Goal: Information Seeking & Learning: Learn about a topic

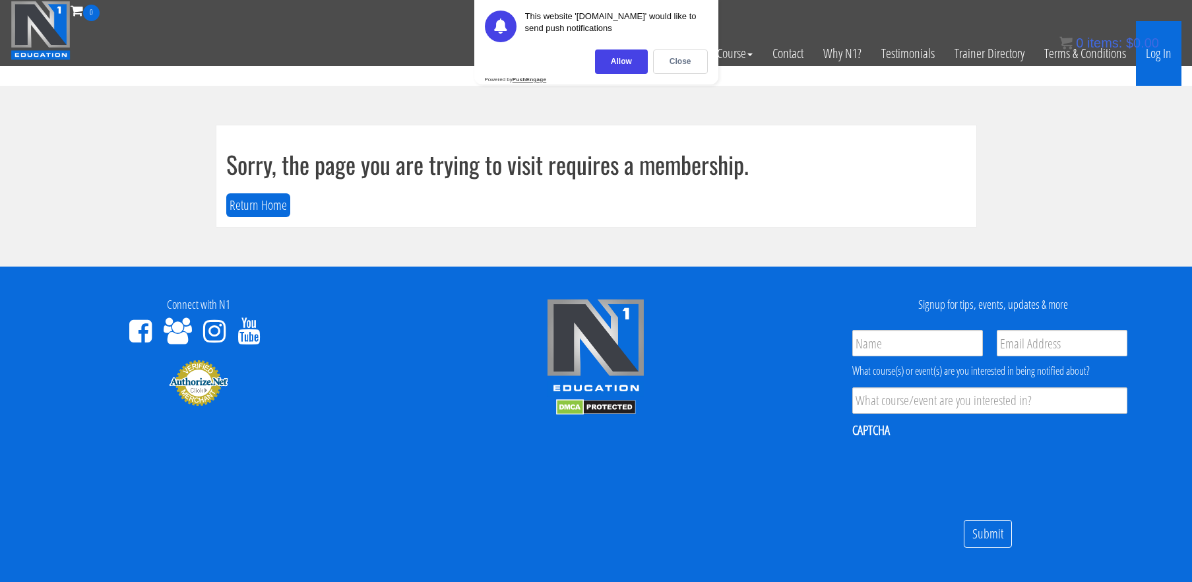
click at [1166, 54] on link "Log In" at bounding box center [1159, 53] width 46 height 65
click at [688, 59] on div "Close" at bounding box center [680, 61] width 55 height 24
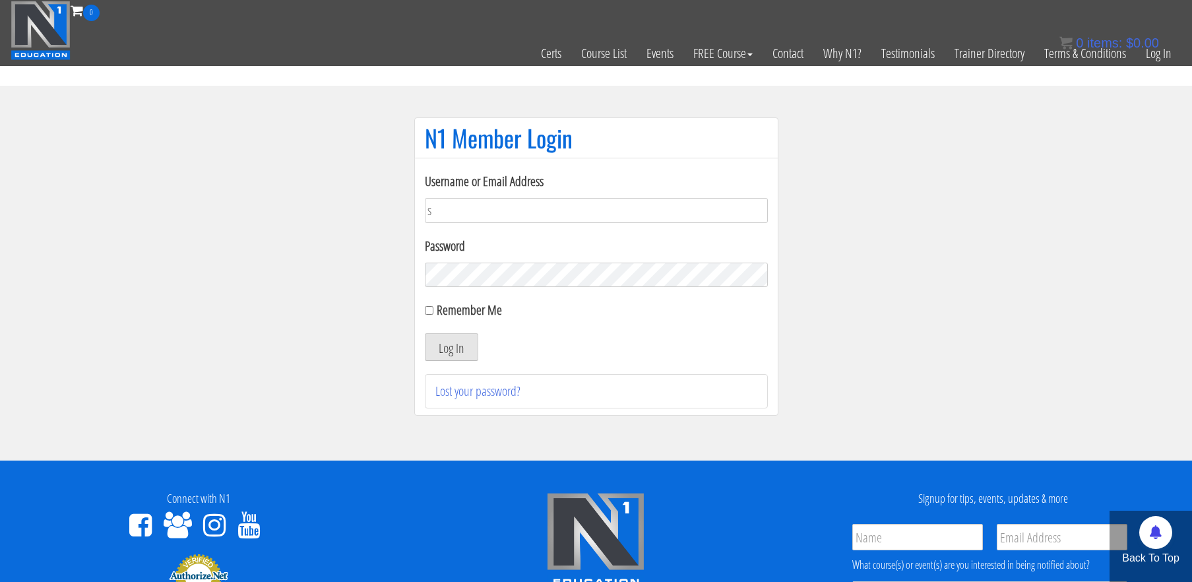
type input "[EMAIL_ADDRESS][DOMAIN_NAME]"
click at [425, 333] on button "Log In" at bounding box center [451, 347] width 53 height 28
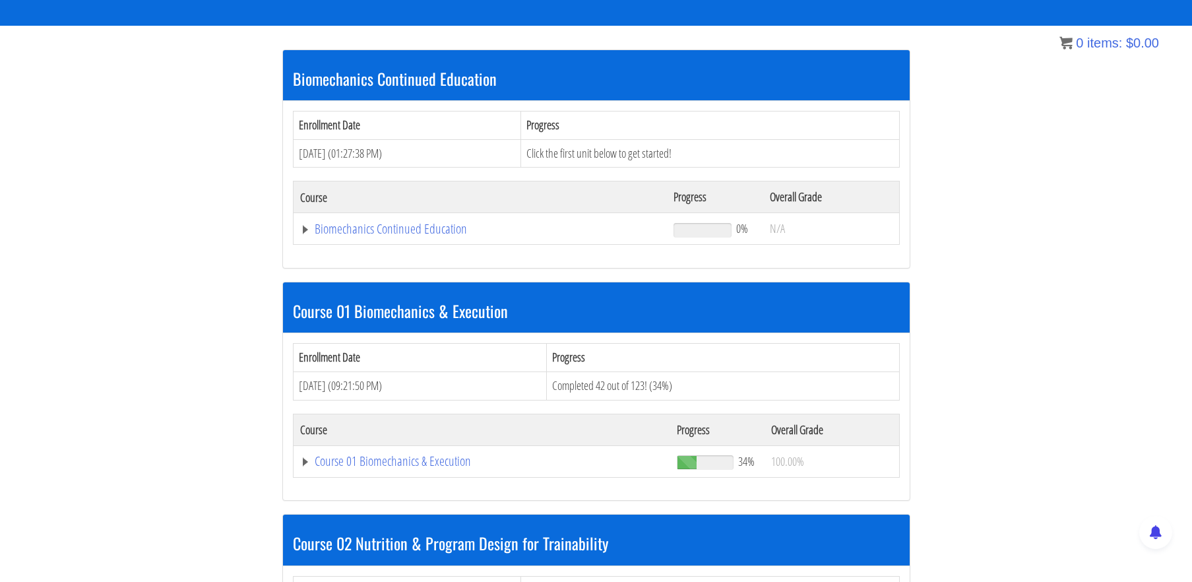
scroll to position [230, 0]
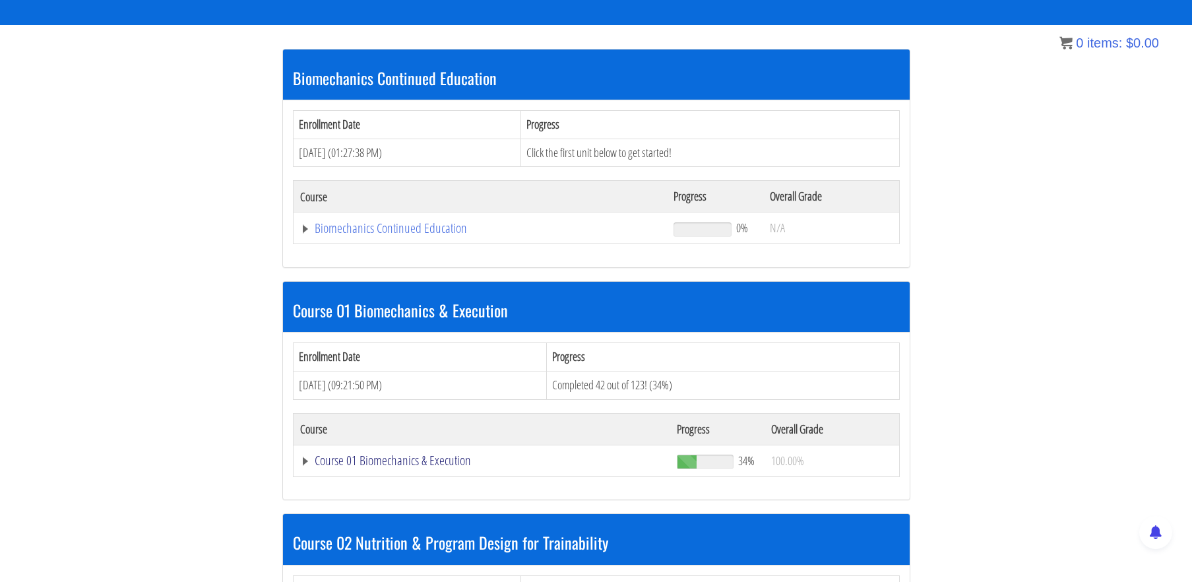
click at [414, 235] on link "Course 01 Biomechanics & Execution" at bounding box center [480, 228] width 361 height 13
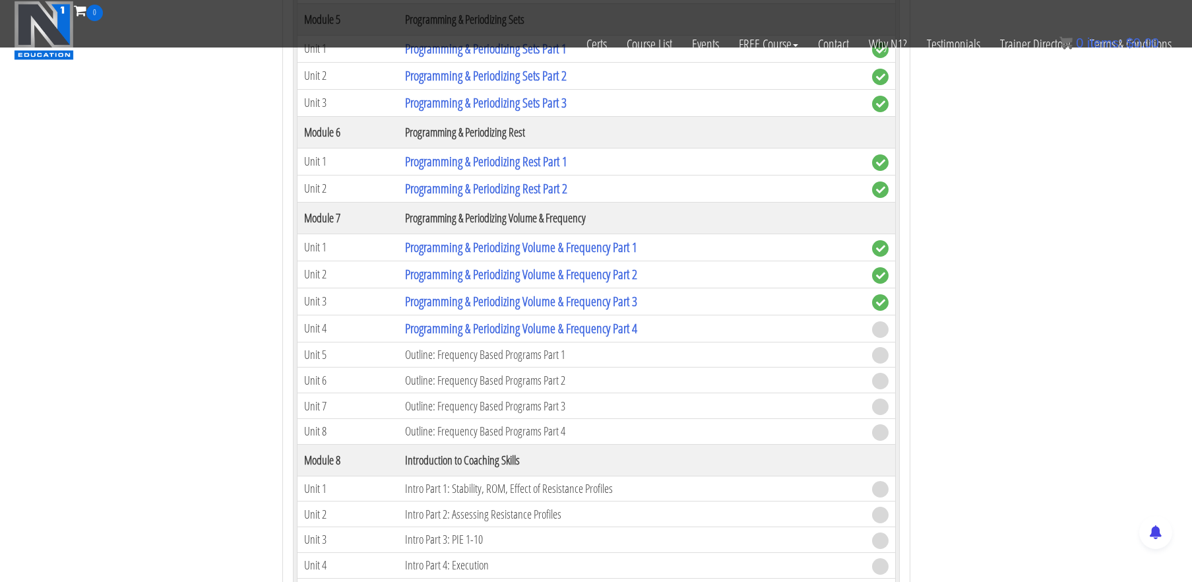
scroll to position [1699, 0]
click at [548, 324] on link "Programming & Periodizing Volume & Frequency Part 4" at bounding box center [521, 326] width 232 height 18
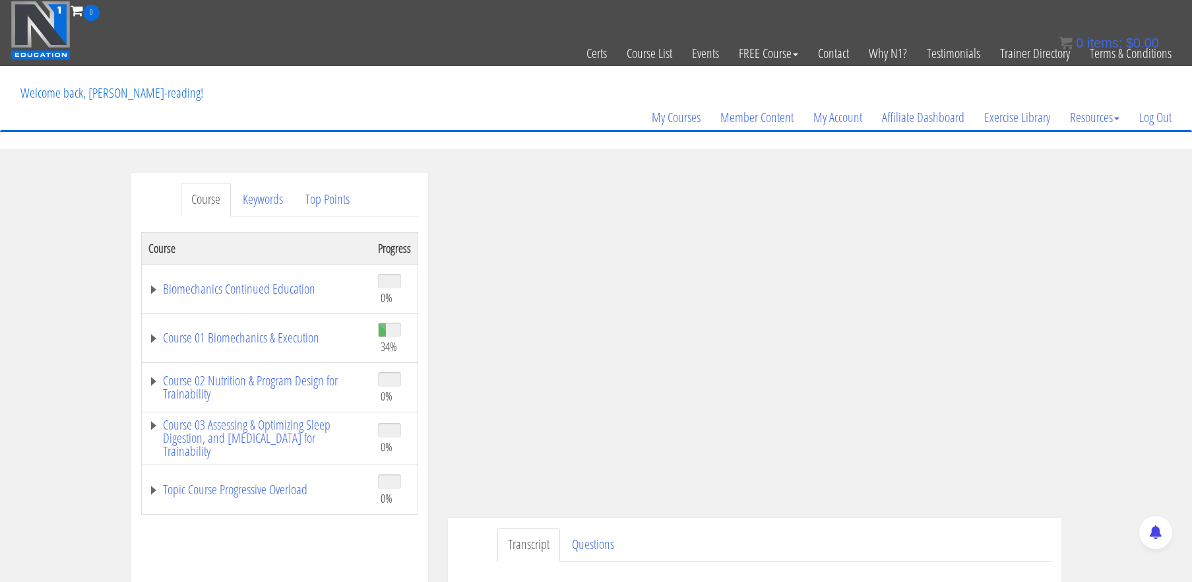
click at [1133, 236] on div "Course Keywords Top Points Course Progress Biomechanics Continued Education 0% …" at bounding box center [596, 545] width 1192 height 745
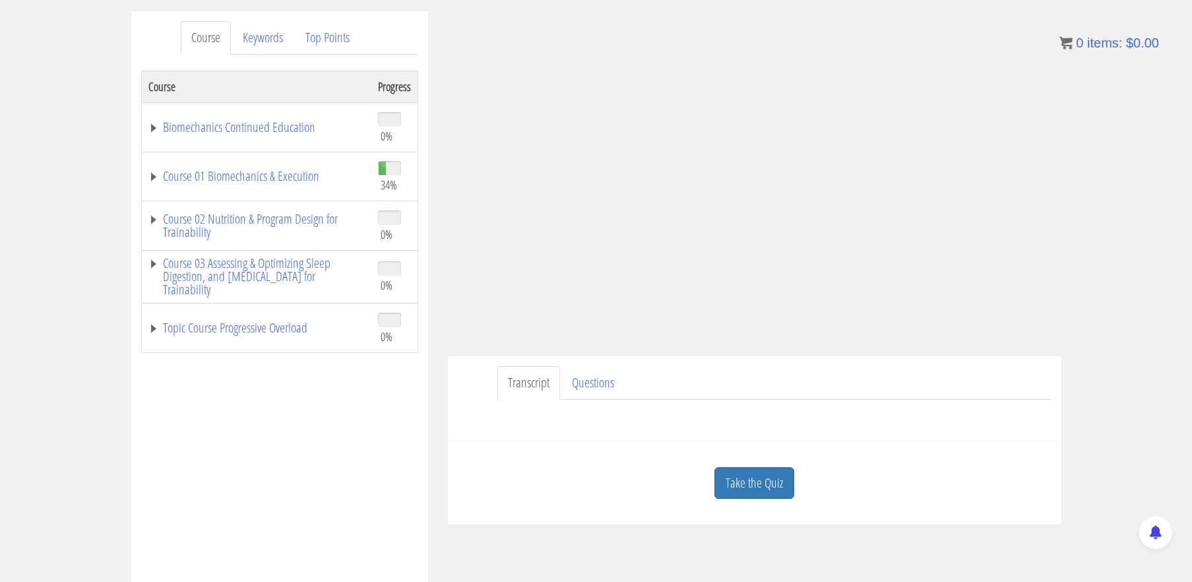
scroll to position [164, 0]
click at [776, 484] on link "Take the Quiz" at bounding box center [754, 481] width 80 height 32
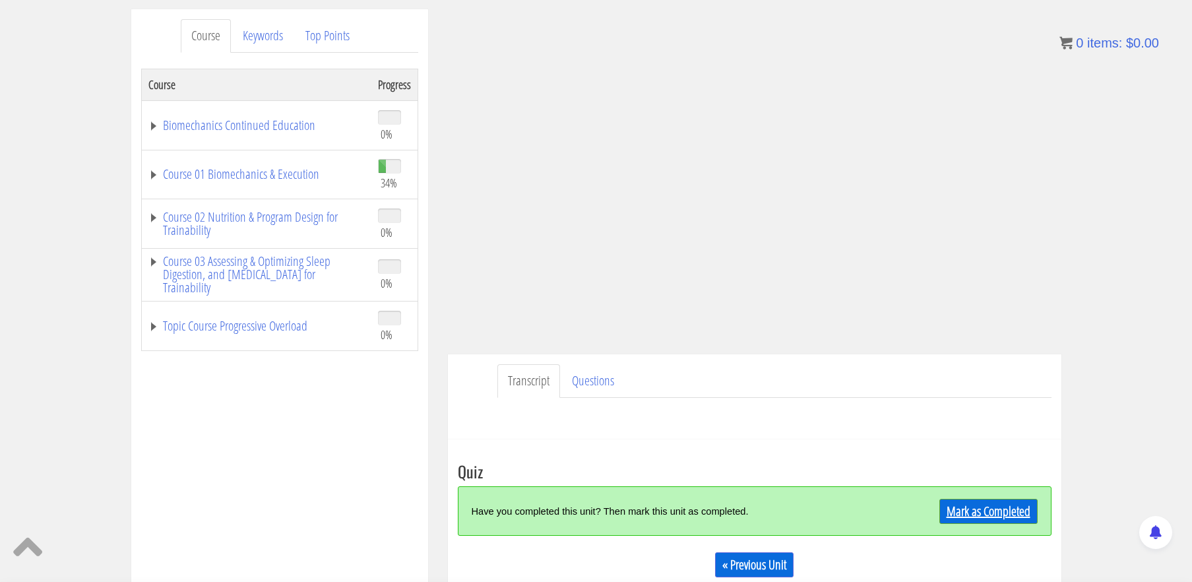
click at [981, 507] on link "Mark as Completed" at bounding box center [988, 511] width 98 height 25
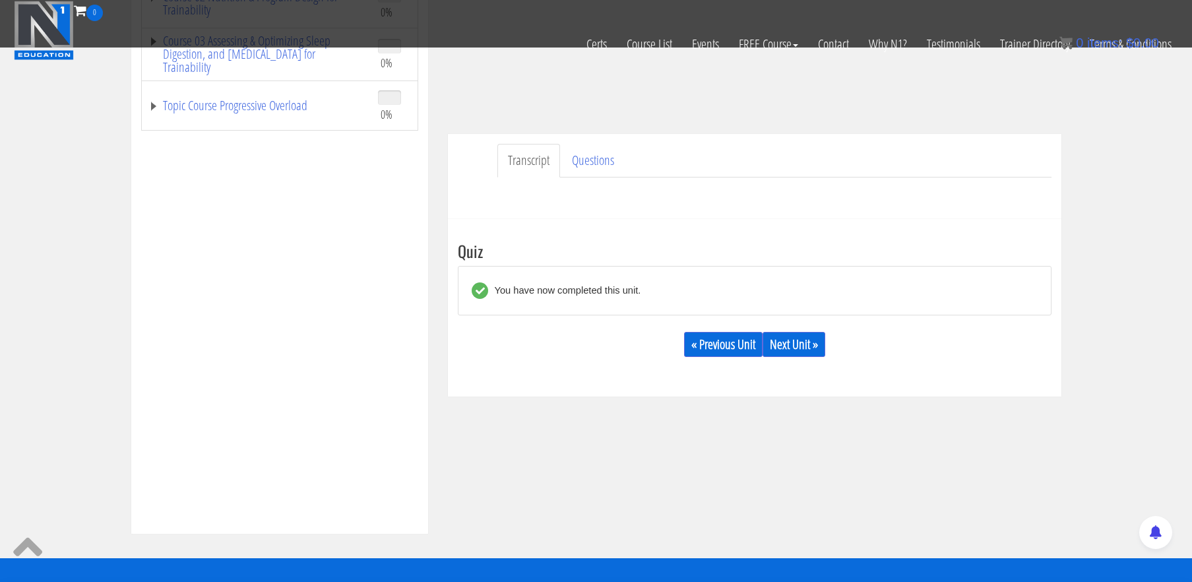
scroll to position [303, 0]
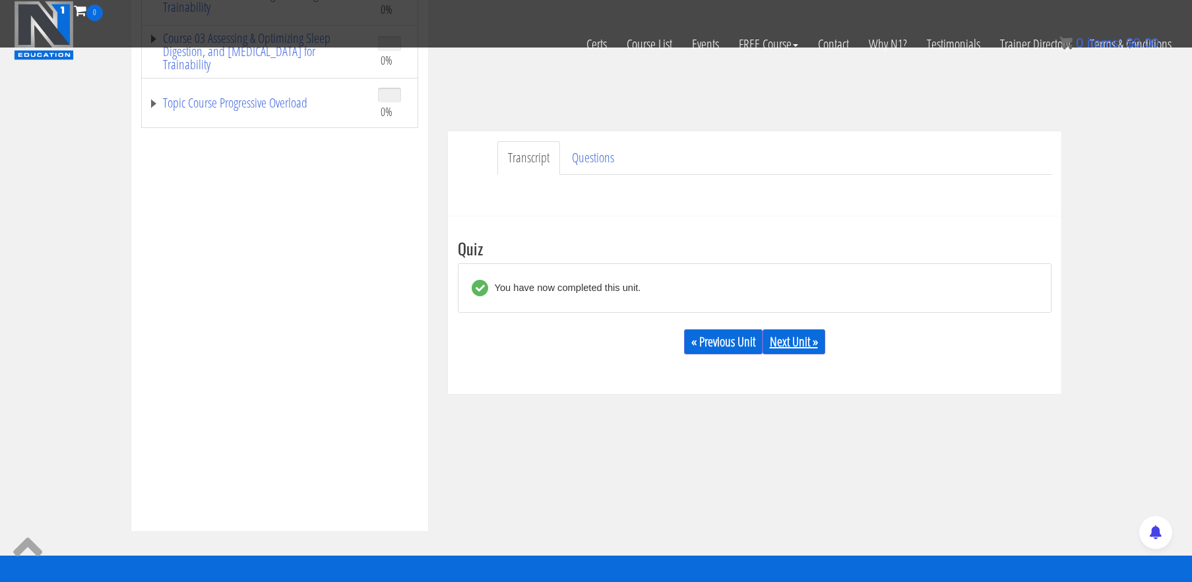
click at [799, 337] on link "Next Unit »" at bounding box center [794, 341] width 63 height 25
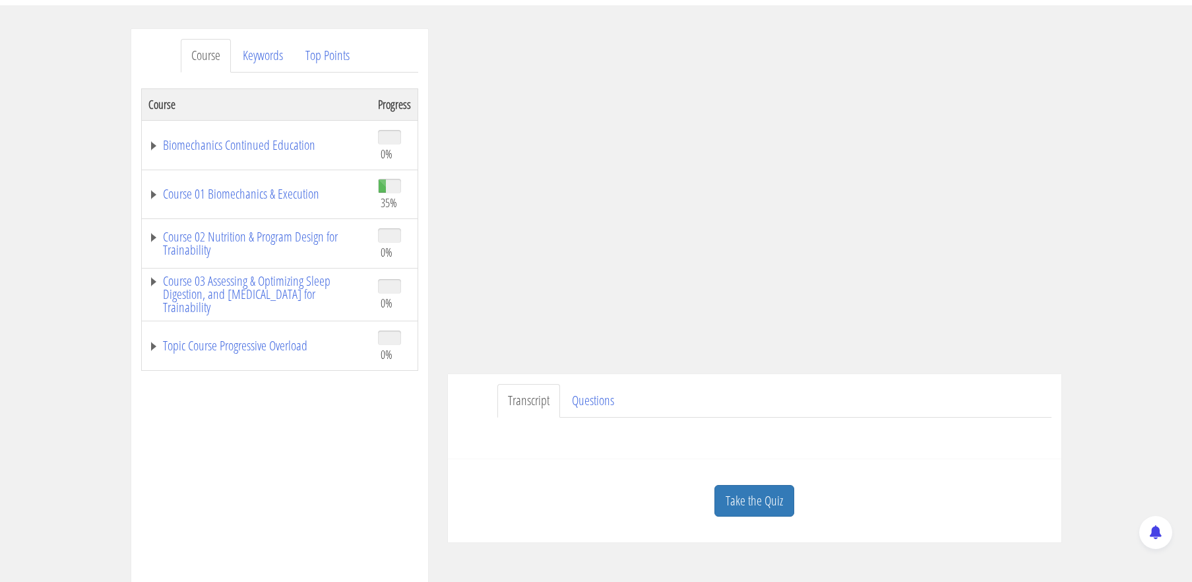
scroll to position [144, 0]
click at [784, 504] on link "Take the Quiz" at bounding box center [754, 500] width 80 height 32
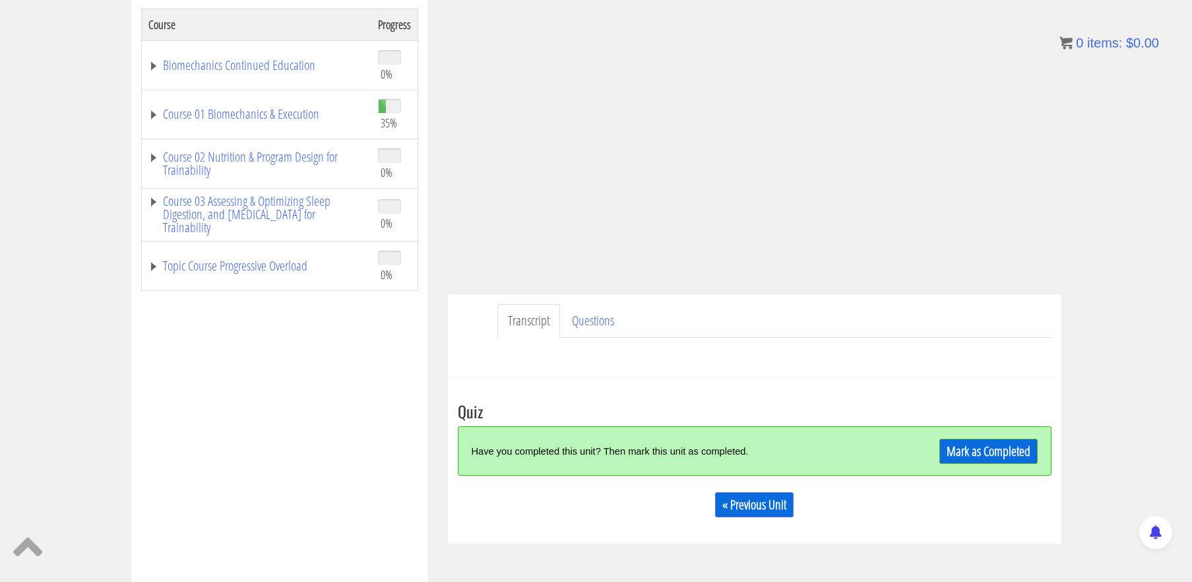
scroll to position [227, 0]
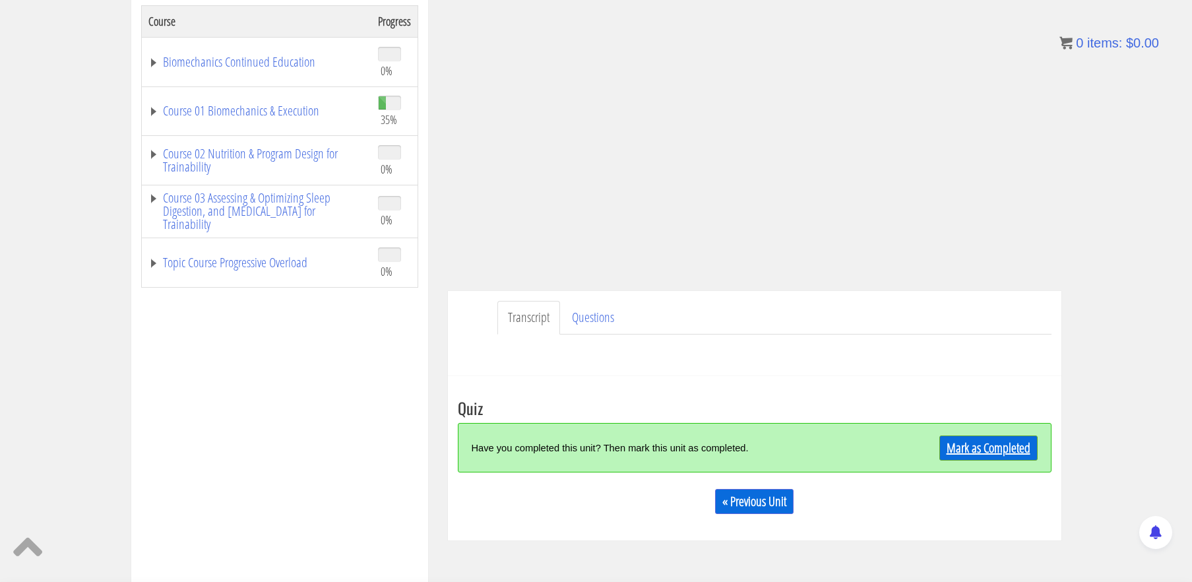
click at [1005, 441] on link "Mark as Completed" at bounding box center [988, 447] width 98 height 25
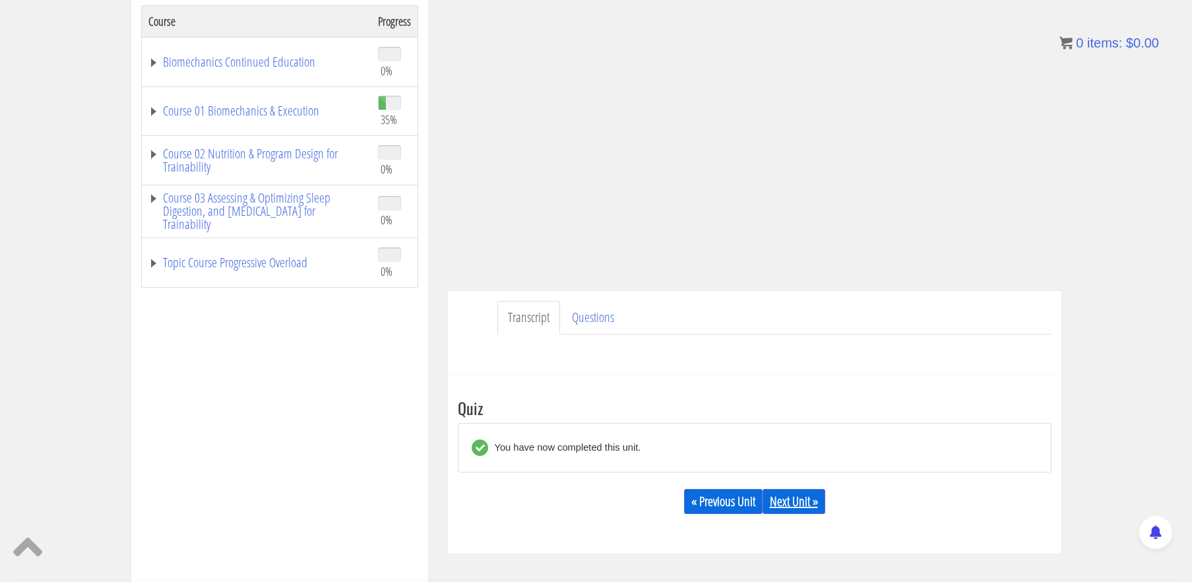
click at [793, 500] on link "Next Unit »" at bounding box center [794, 501] width 63 height 25
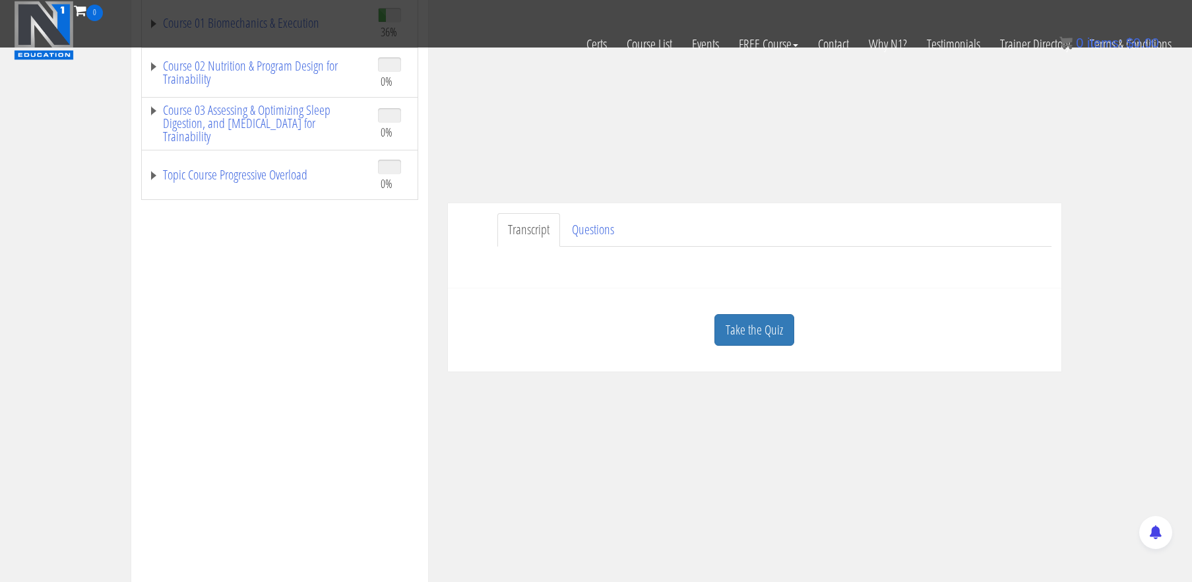
scroll to position [237, 0]
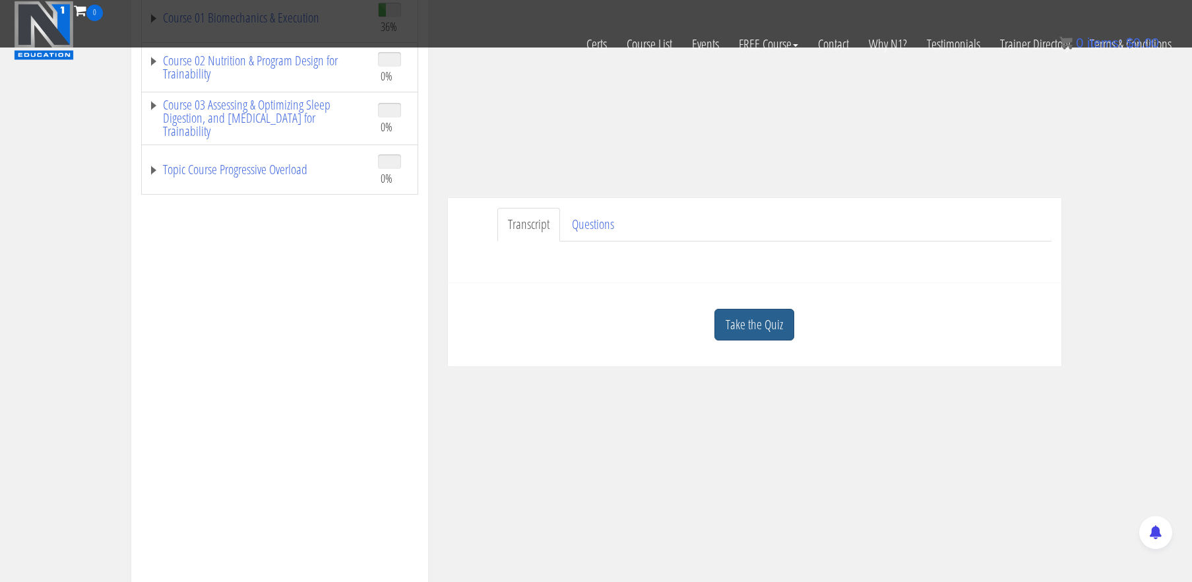
click at [767, 329] on link "Take the Quiz" at bounding box center [754, 325] width 80 height 32
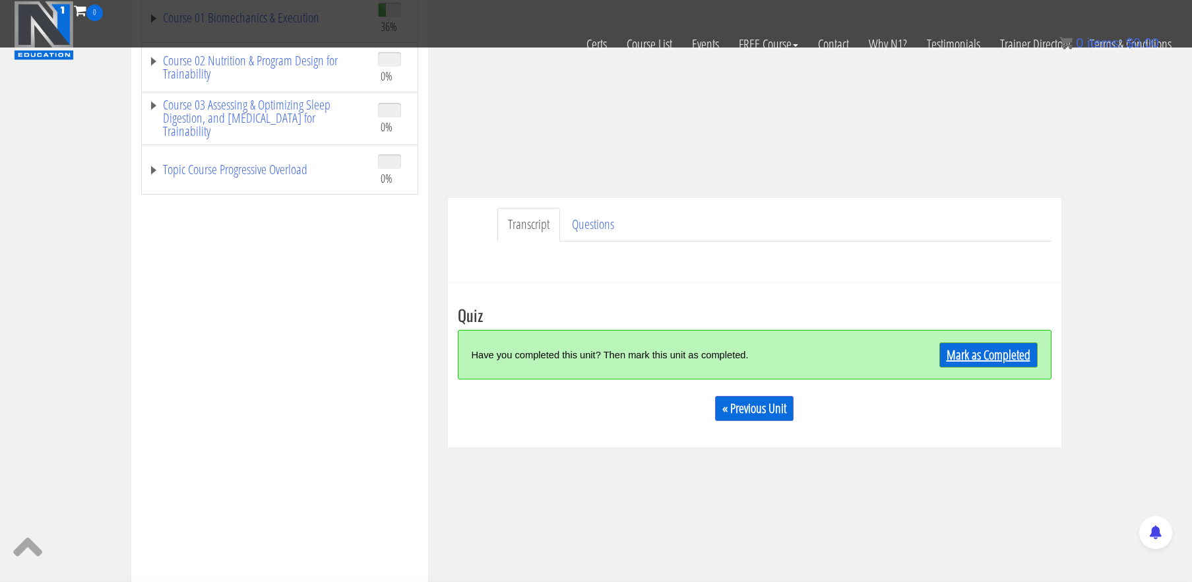
click at [1007, 358] on link "Mark as Completed" at bounding box center [988, 354] width 98 height 25
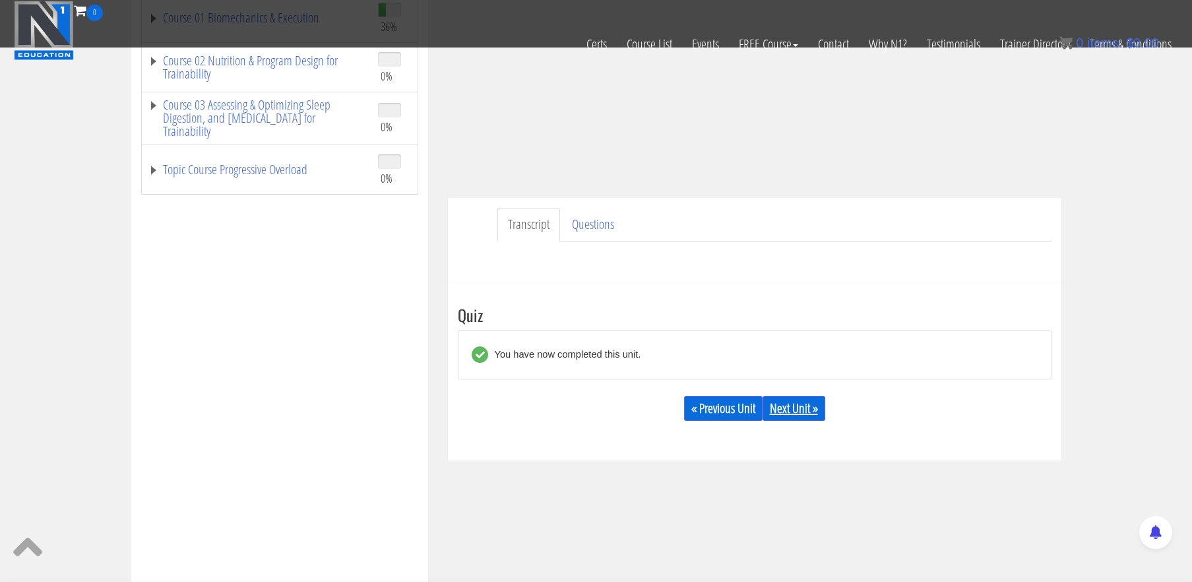
click at [803, 408] on link "Next Unit »" at bounding box center [794, 408] width 63 height 25
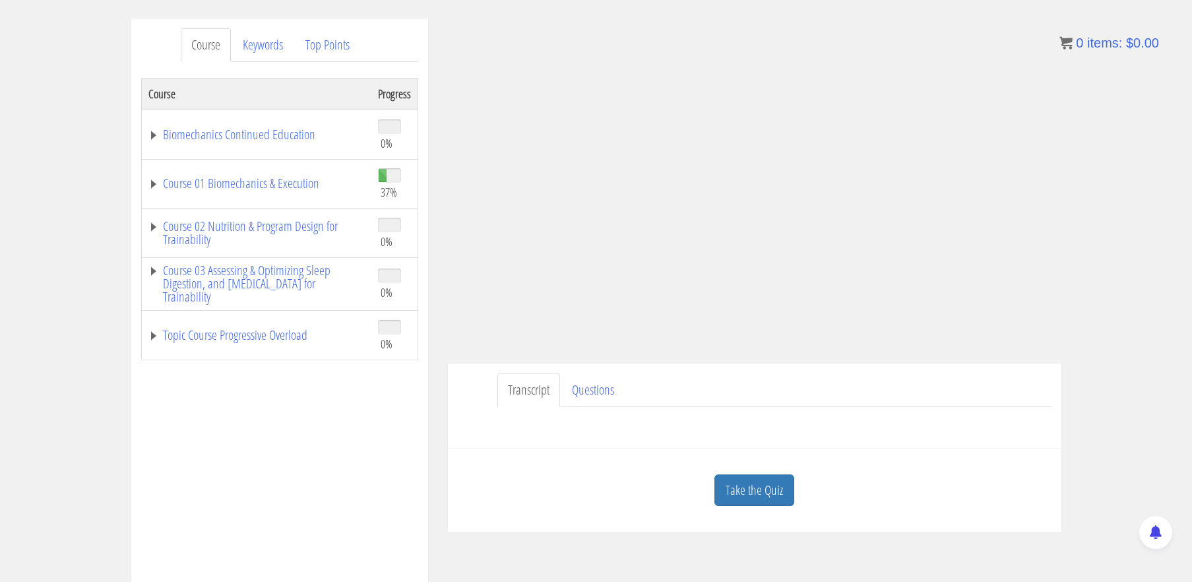
scroll to position [171, 0]
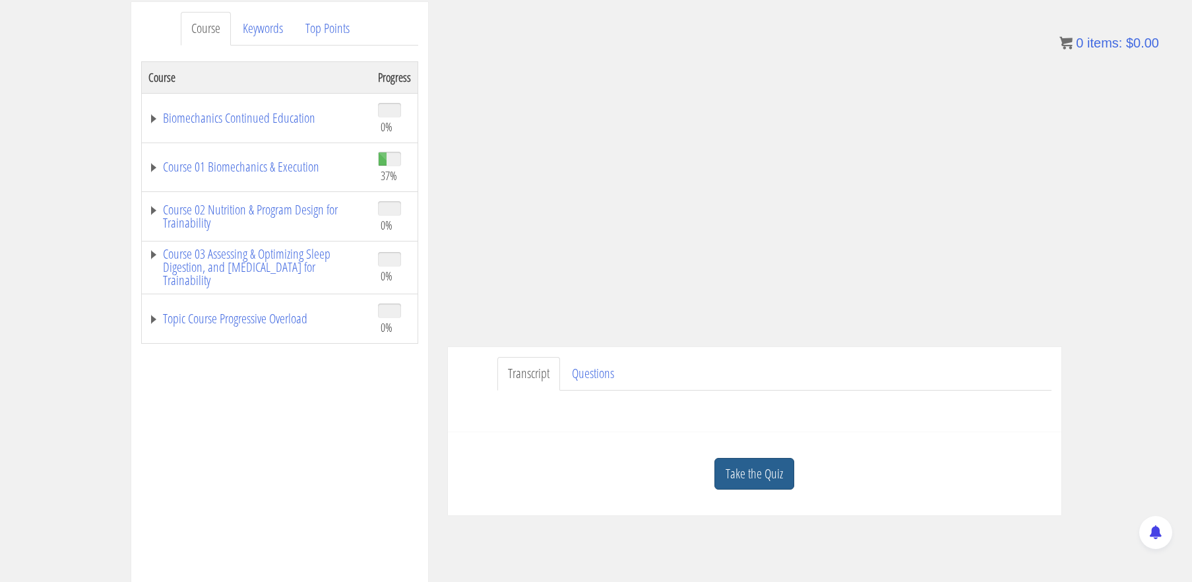
click at [759, 470] on link "Take the Quiz" at bounding box center [754, 474] width 80 height 32
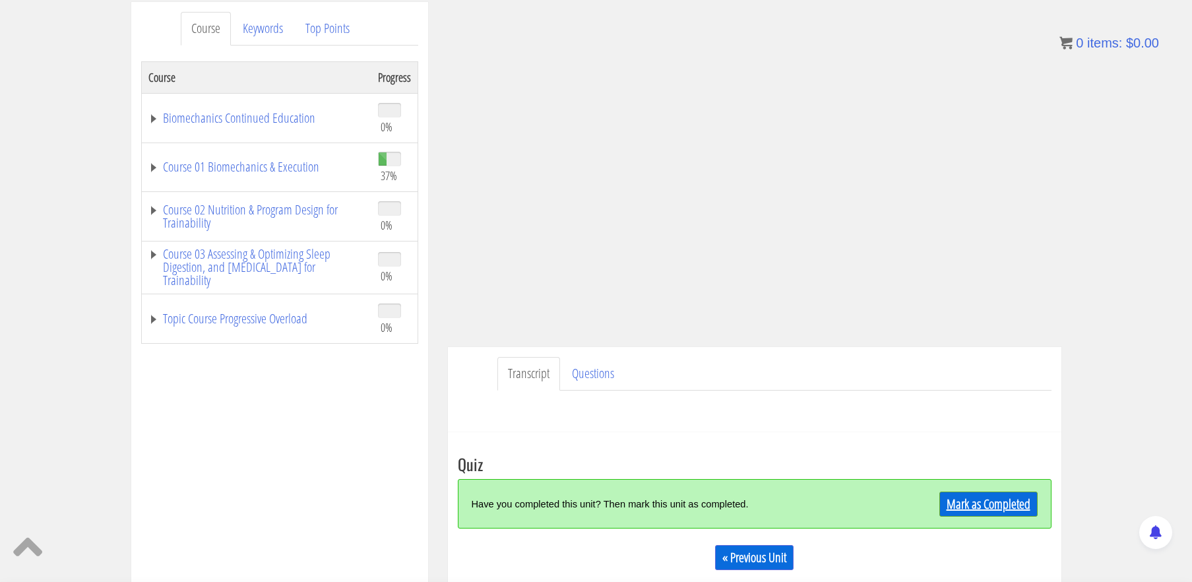
click at [1007, 503] on link "Mark as Completed" at bounding box center [988, 503] width 98 height 25
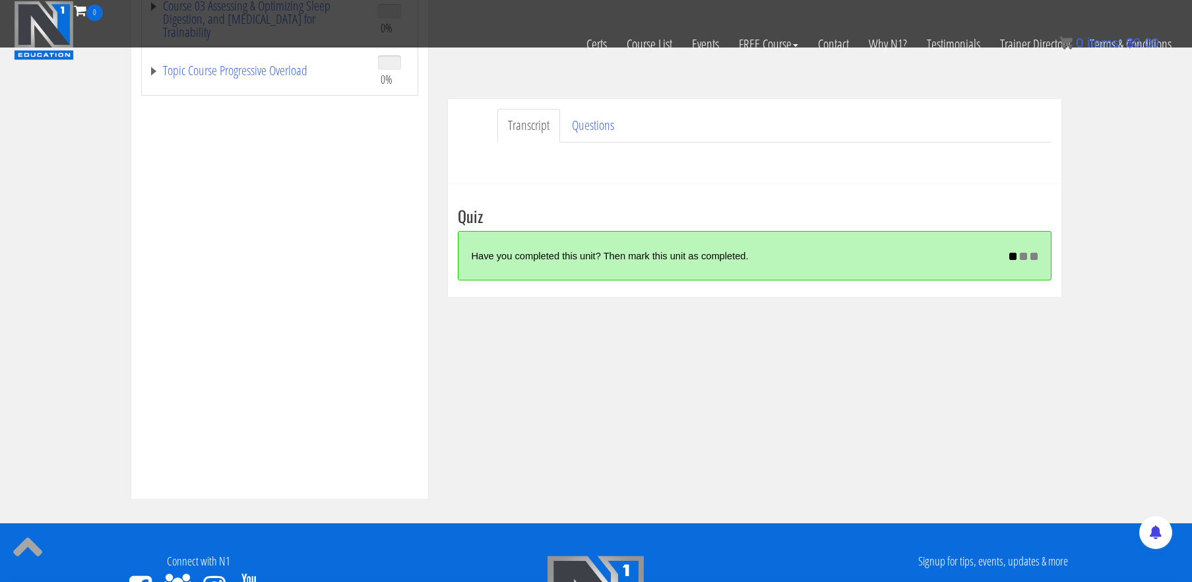
scroll to position [337, 0]
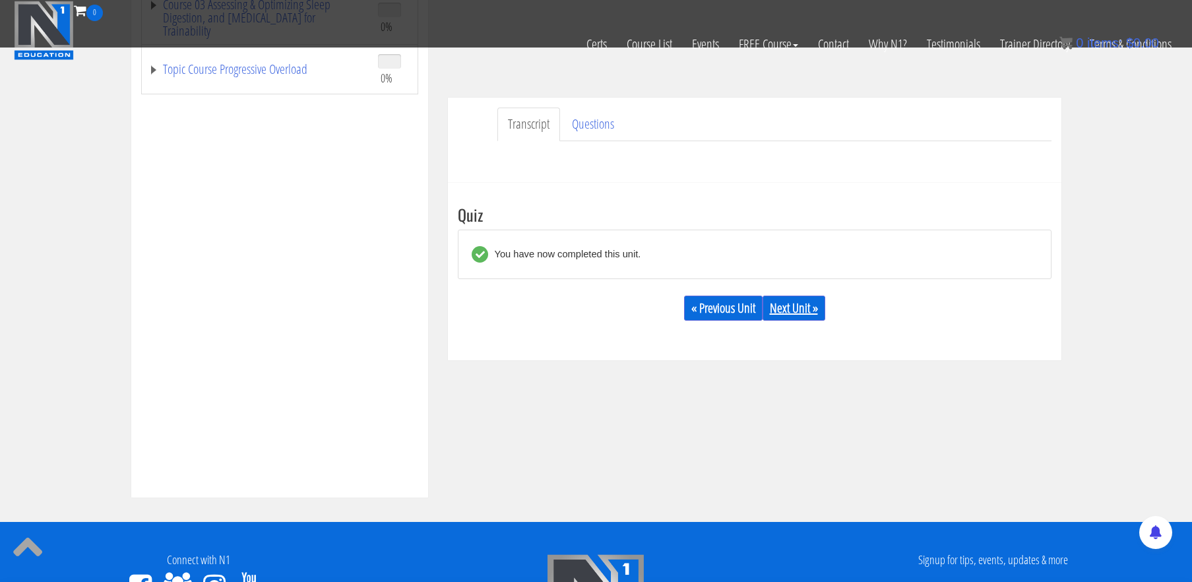
click at [794, 303] on link "Next Unit »" at bounding box center [794, 308] width 63 height 25
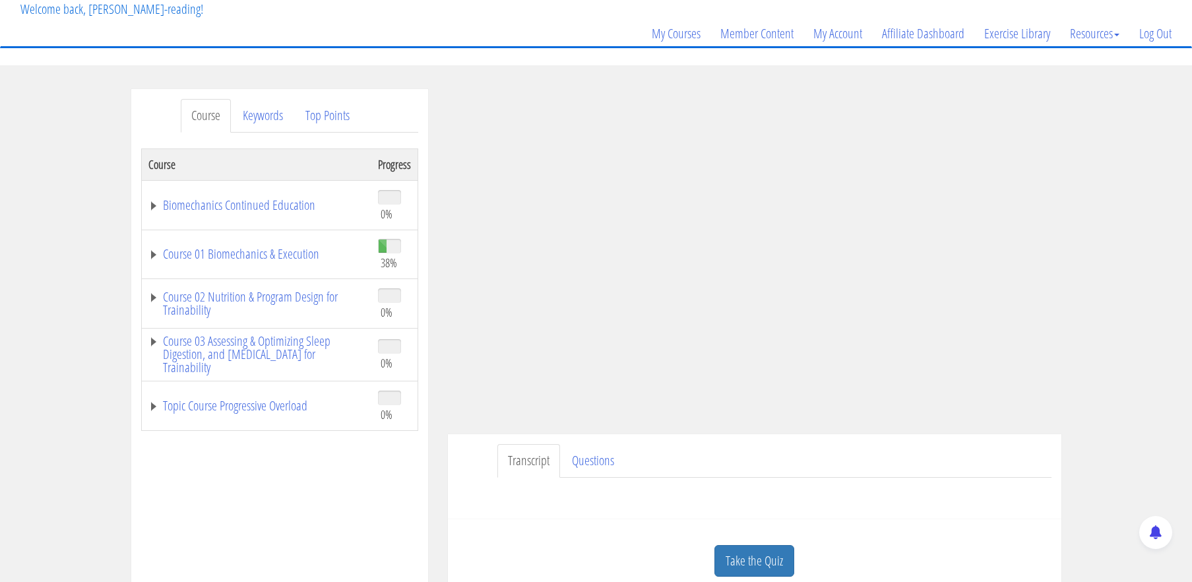
scroll to position [88, 0]
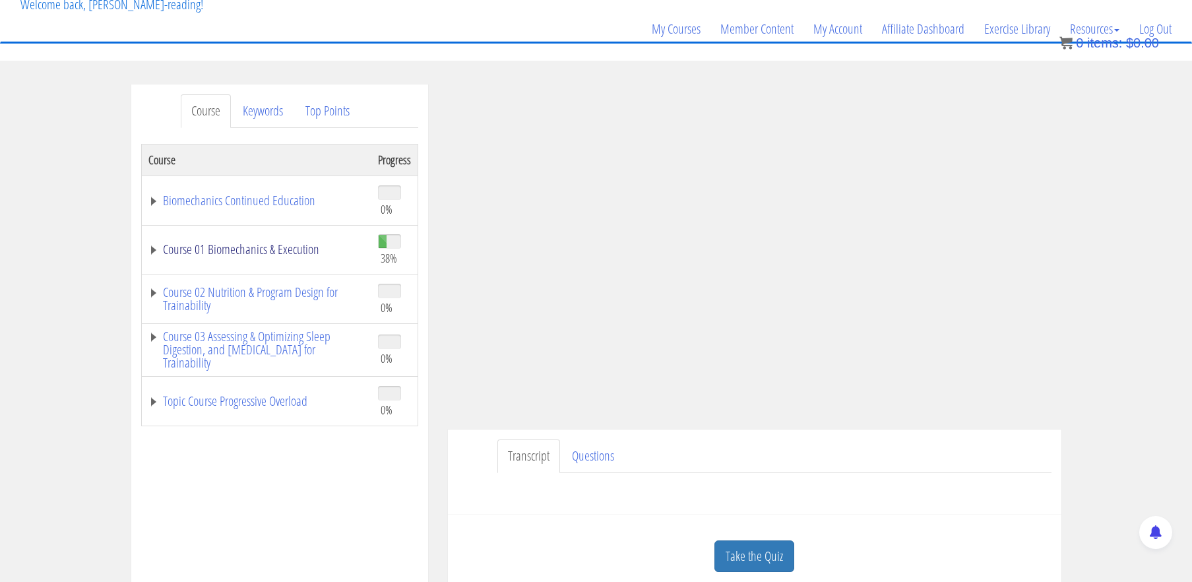
click at [237, 253] on link "Course 01 Biomechanics & Execution" at bounding box center [256, 249] width 216 height 13
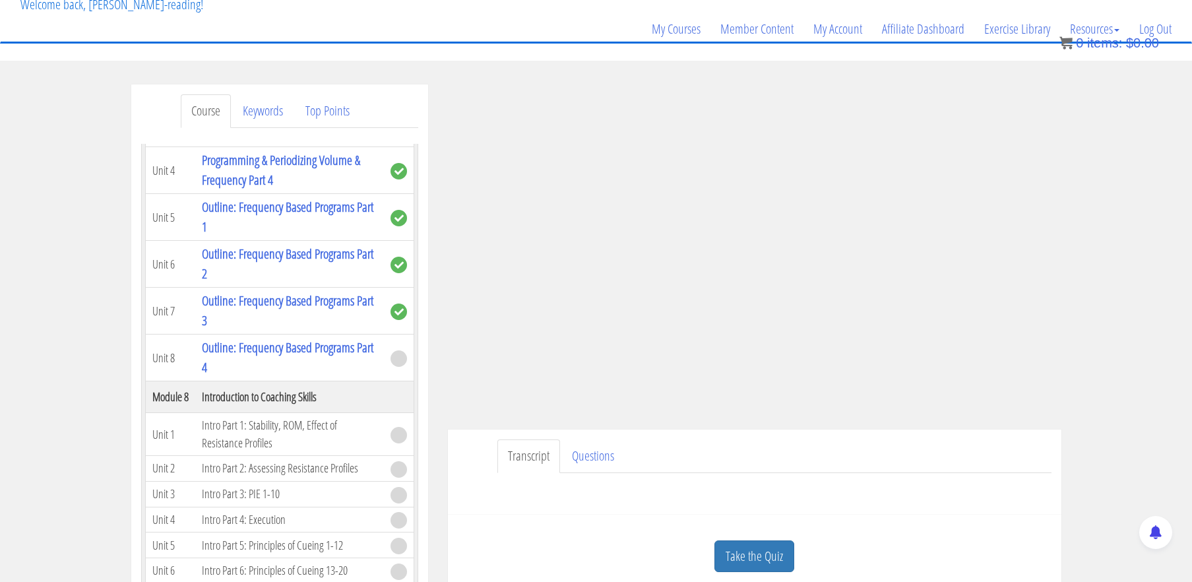
scroll to position [1693, 0]
